Goal: Task Accomplishment & Management: Complete application form

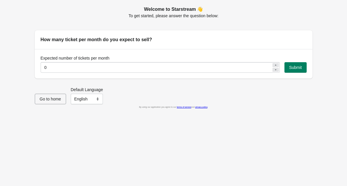
click at [276, 64] on icon at bounding box center [276, 65] width 4 height 4
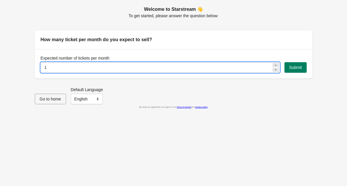
click at [276, 64] on icon at bounding box center [276, 65] width 4 height 4
type input "4"
click at [256, 68] on input "4" at bounding box center [156, 67] width 231 height 11
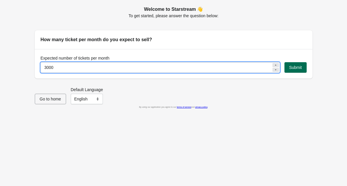
type input "3000"
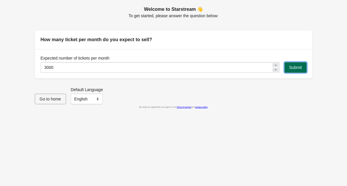
click at [300, 69] on span "Submit" at bounding box center [295, 67] width 13 height 5
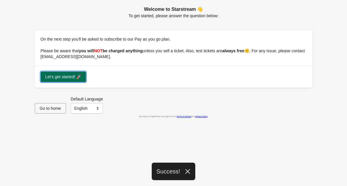
click at [65, 80] on button "Let's get started! 🚀" at bounding box center [64, 77] width 46 height 11
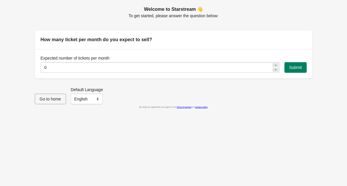
click at [55, 99] on span "Go to home" at bounding box center [50, 99] width 21 height 5
click at [296, 70] on button "Submit" at bounding box center [295, 67] width 22 height 11
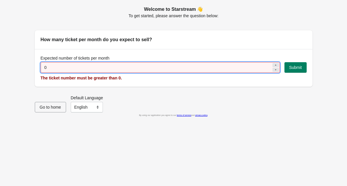
click at [79, 71] on input "0" at bounding box center [156, 67] width 231 height 11
type input "100"
click at [47, 107] on span "Go to home" at bounding box center [50, 107] width 21 height 5
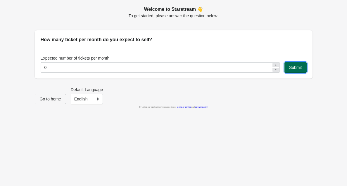
click at [298, 68] on span "Submit" at bounding box center [295, 67] width 13 height 5
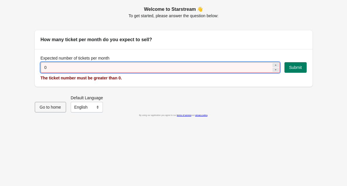
click at [214, 72] on input "0" at bounding box center [156, 67] width 231 height 11
type input "100"
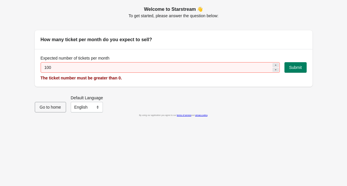
click at [118, 95] on div "Go to home Default Language English Français English" at bounding box center [171, 101] width 282 height 22
click at [295, 68] on span "Submit" at bounding box center [295, 67] width 13 height 5
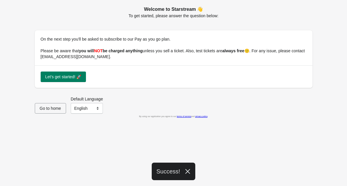
click at [56, 83] on div "Let's get started! 🚀" at bounding box center [174, 76] width 278 height 22
click at [57, 78] on span "Let's get started! 🚀" at bounding box center [63, 77] width 36 height 5
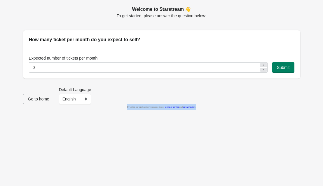
drag, startPoint x: 204, startPoint y: 106, endPoint x: 121, endPoint y: 107, distance: 83.0
click at [121, 107] on div "By using our application you agree to our terms of service and privacy policy ." at bounding box center [162, 107] width 278 height 6
copy div "By using our application you agree to our terms of service and privacy policy ."
click at [201, 94] on div "Go to home Default Language English Français English" at bounding box center [159, 93] width 282 height 22
click at [172, 108] on link "terms of service" at bounding box center [172, 107] width 14 height 2
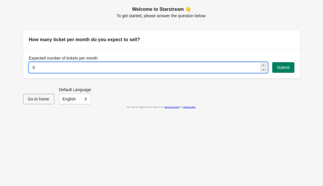
click at [50, 69] on input "0" at bounding box center [144, 67] width 231 height 11
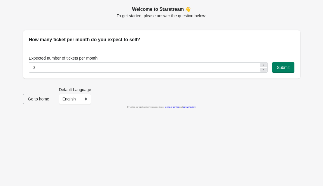
click at [195, 107] on link "privacy policy" at bounding box center [189, 107] width 12 height 2
click at [49, 100] on span "Go to home" at bounding box center [38, 99] width 21 height 5
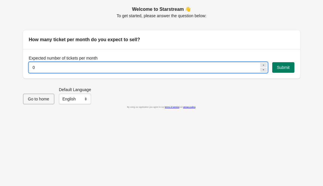
click at [78, 66] on input "0" at bounding box center [144, 67] width 231 height 11
type input "100"
click at [292, 62] on button "Submit" at bounding box center [284, 67] width 22 height 11
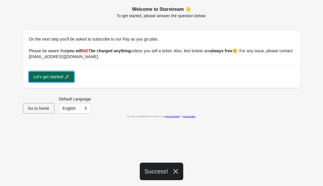
click at [66, 77] on span "Let's get started! 🚀" at bounding box center [52, 77] width 36 height 5
